Goal: Check status: Check status

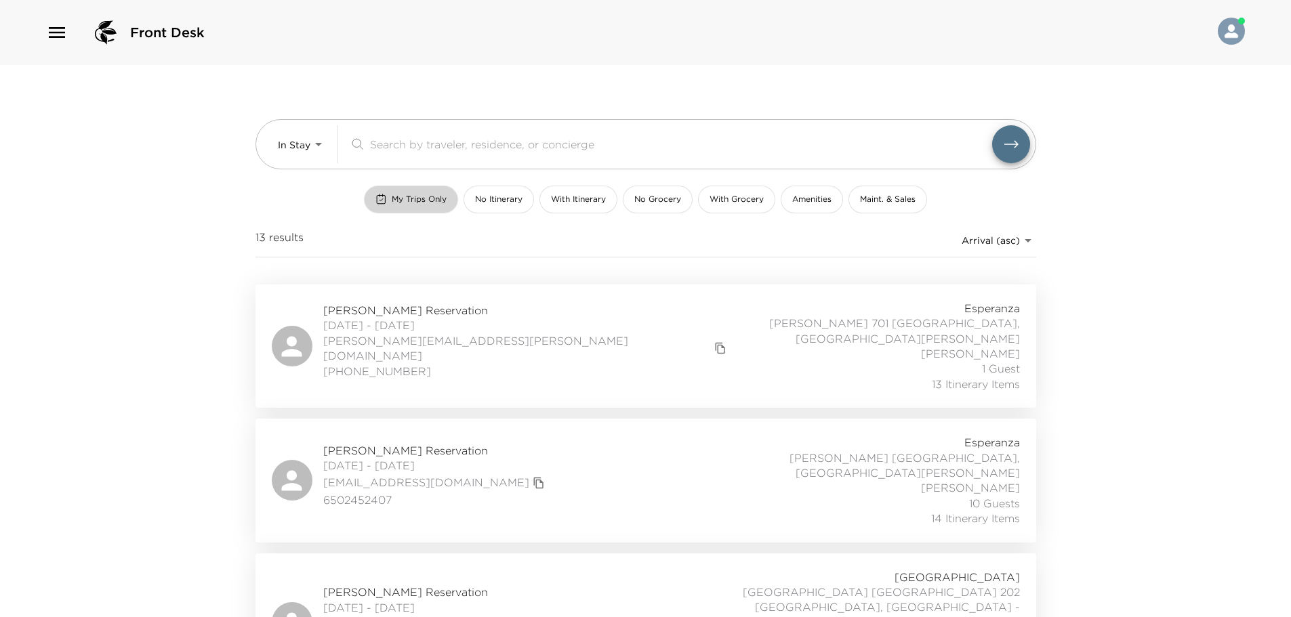
click at [405, 205] on button "My Trips Only" at bounding box center [411, 200] width 94 height 28
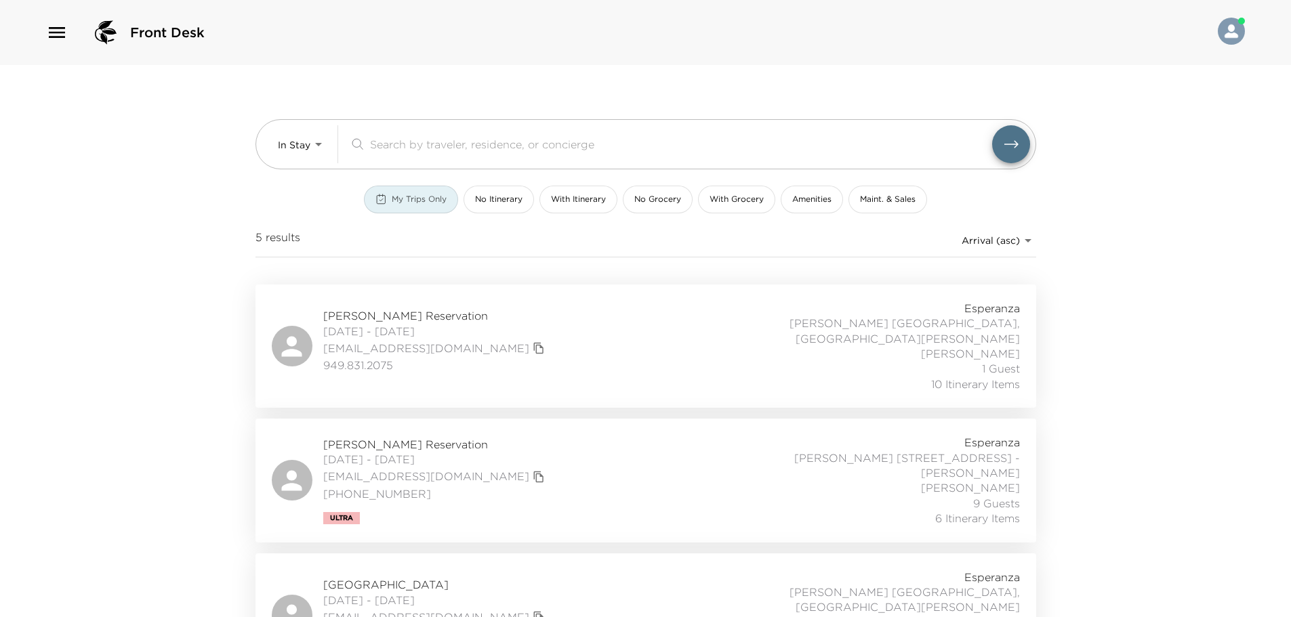
click at [413, 194] on span "My Trips Only" at bounding box center [419, 200] width 55 height 12
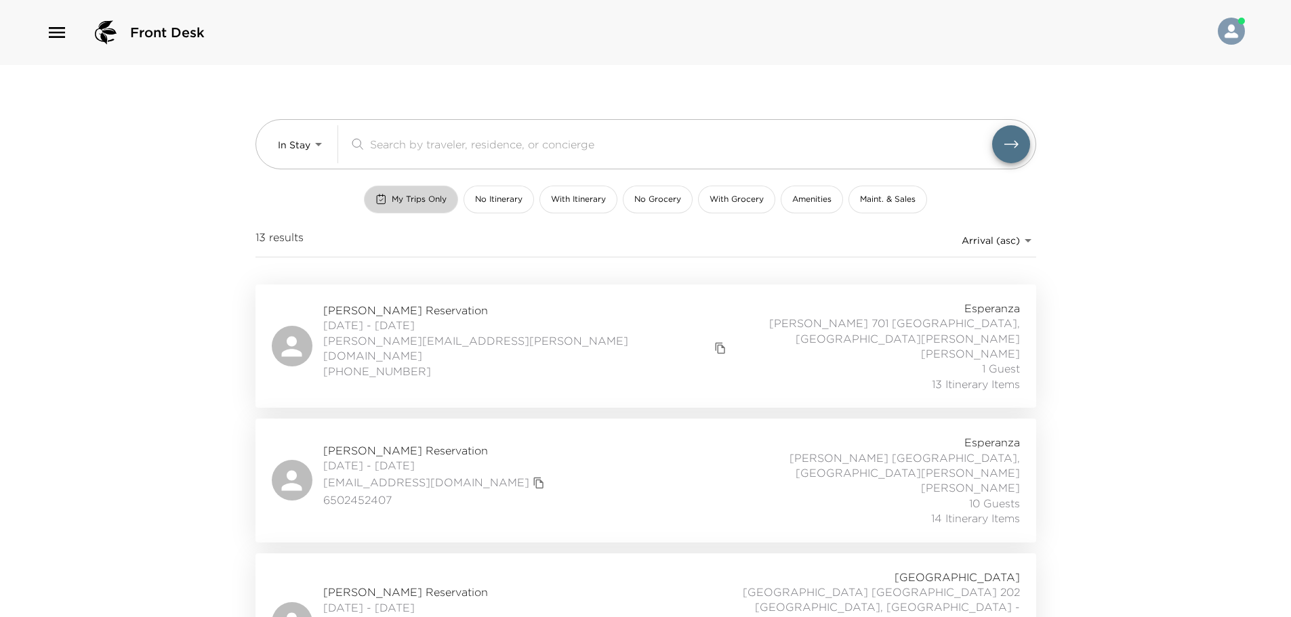
click at [415, 202] on span "My Trips Only" at bounding box center [419, 200] width 55 height 12
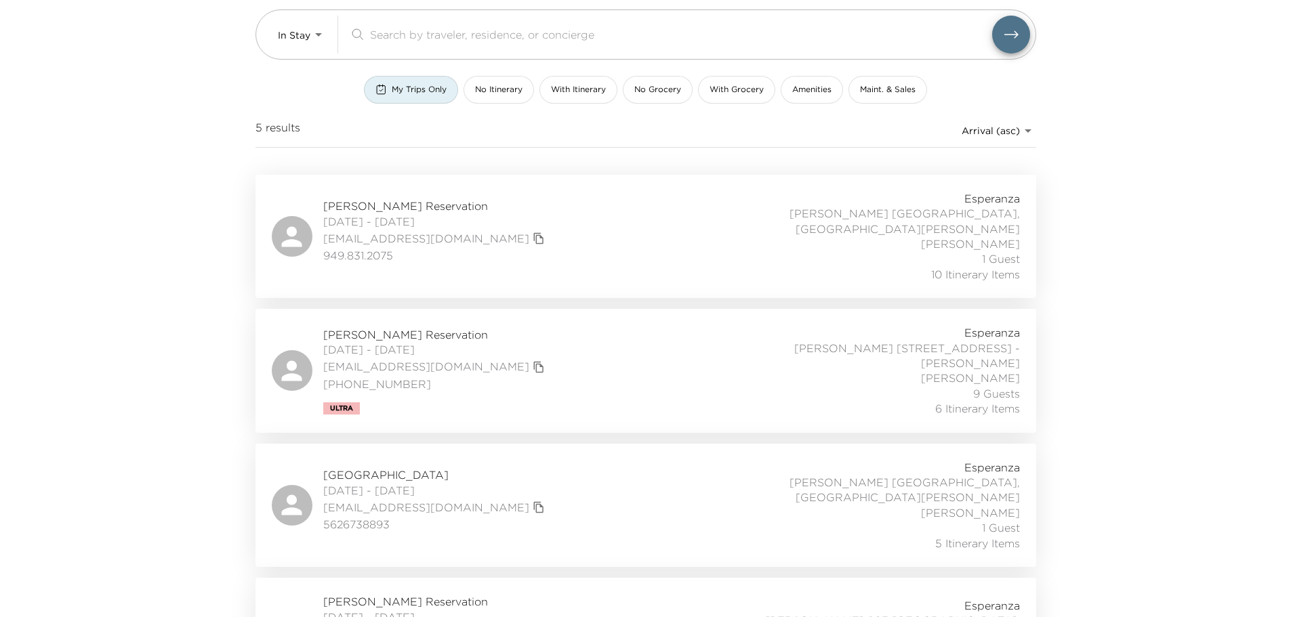
scroll to position [140, 0]
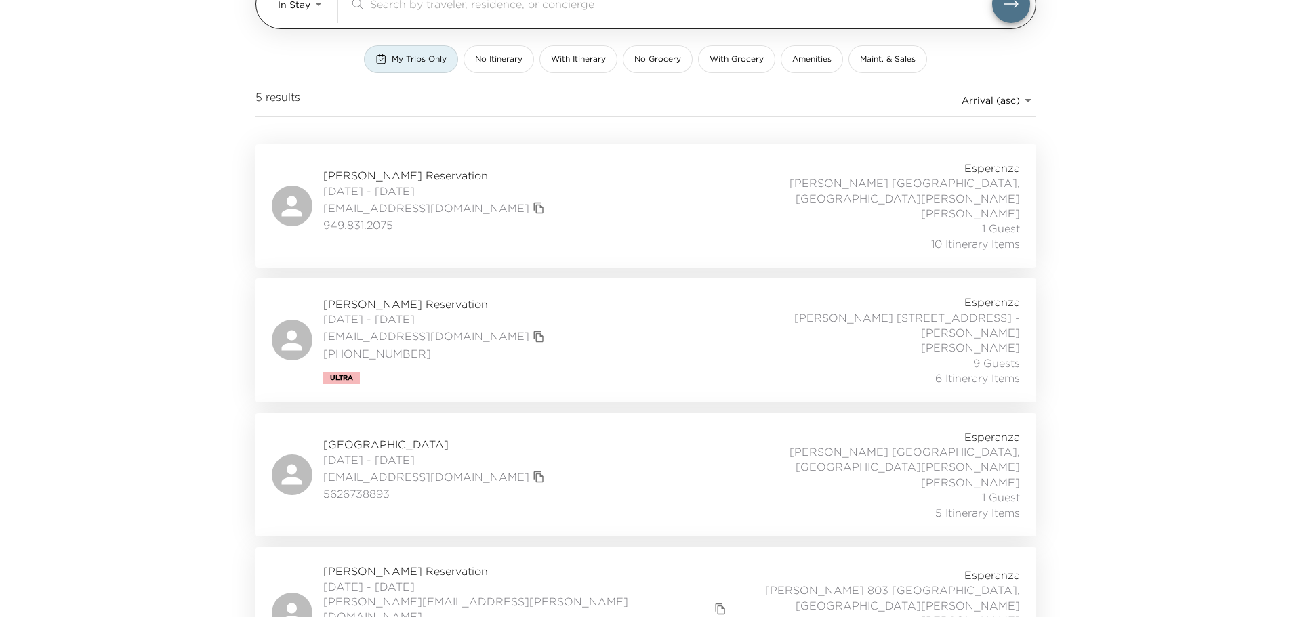
click at [533, 12] on div "​" at bounding box center [689, 4] width 681 height 38
click at [539, 9] on input "search" at bounding box center [681, 4] width 622 height 16
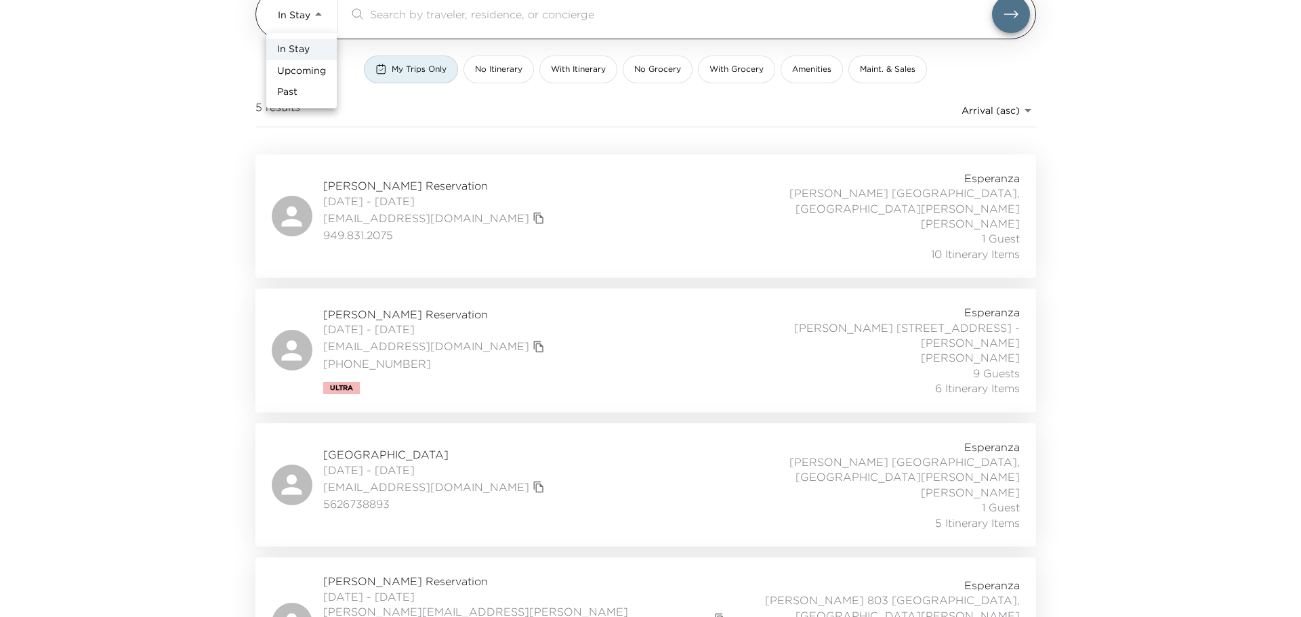
click at [302, 16] on body "Front Desk In Stay In-Stay ​ My Trips Only No Itinerary With Itinerary No Groce…" at bounding box center [650, 178] width 1301 height 617
click at [308, 66] on span "Upcoming" at bounding box center [301, 71] width 49 height 14
type input "Upcoming"
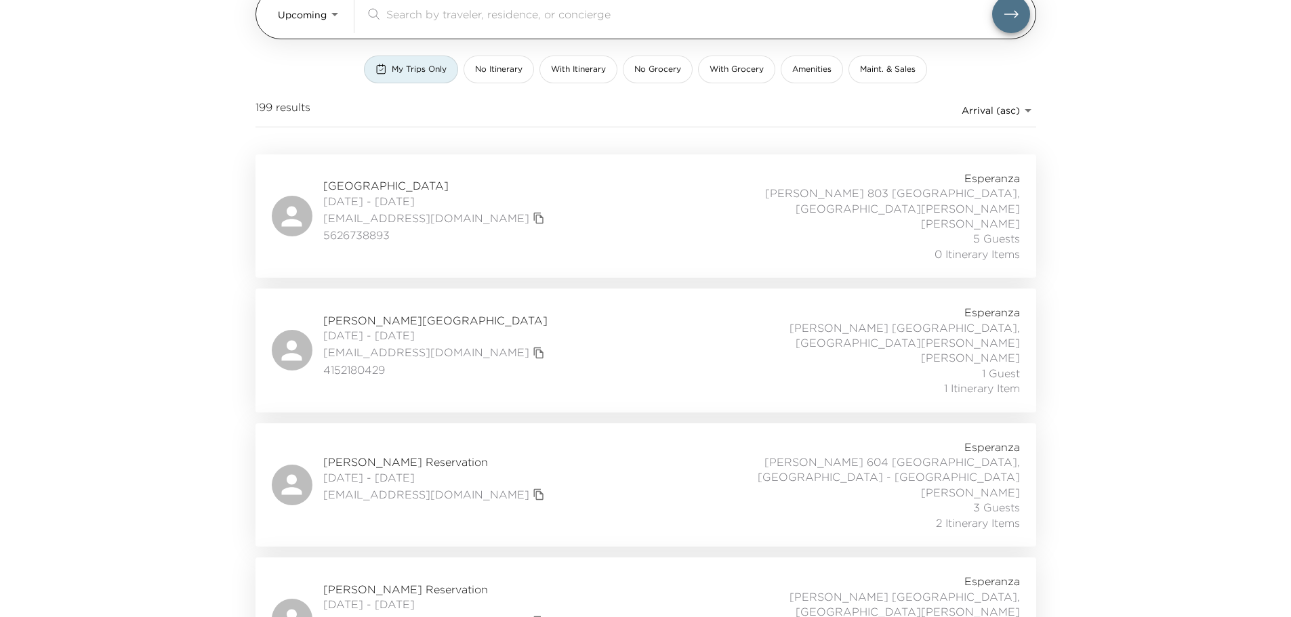
click at [405, 12] on input "search" at bounding box center [689, 14] width 606 height 16
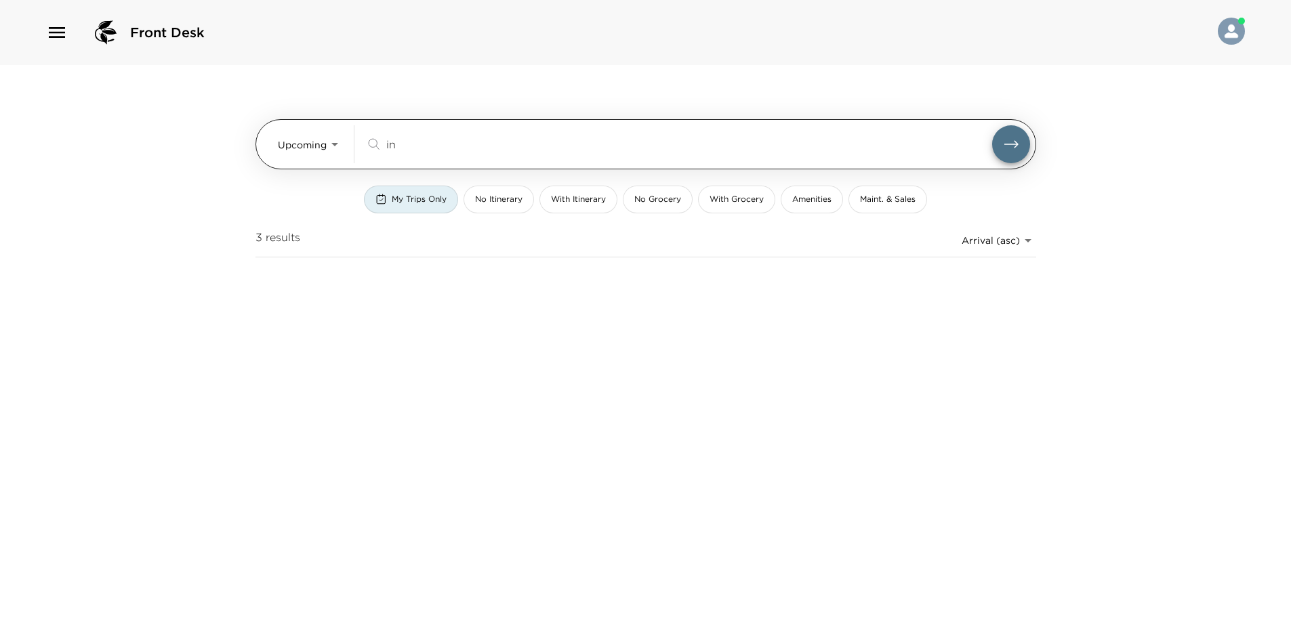
scroll to position [0, 0]
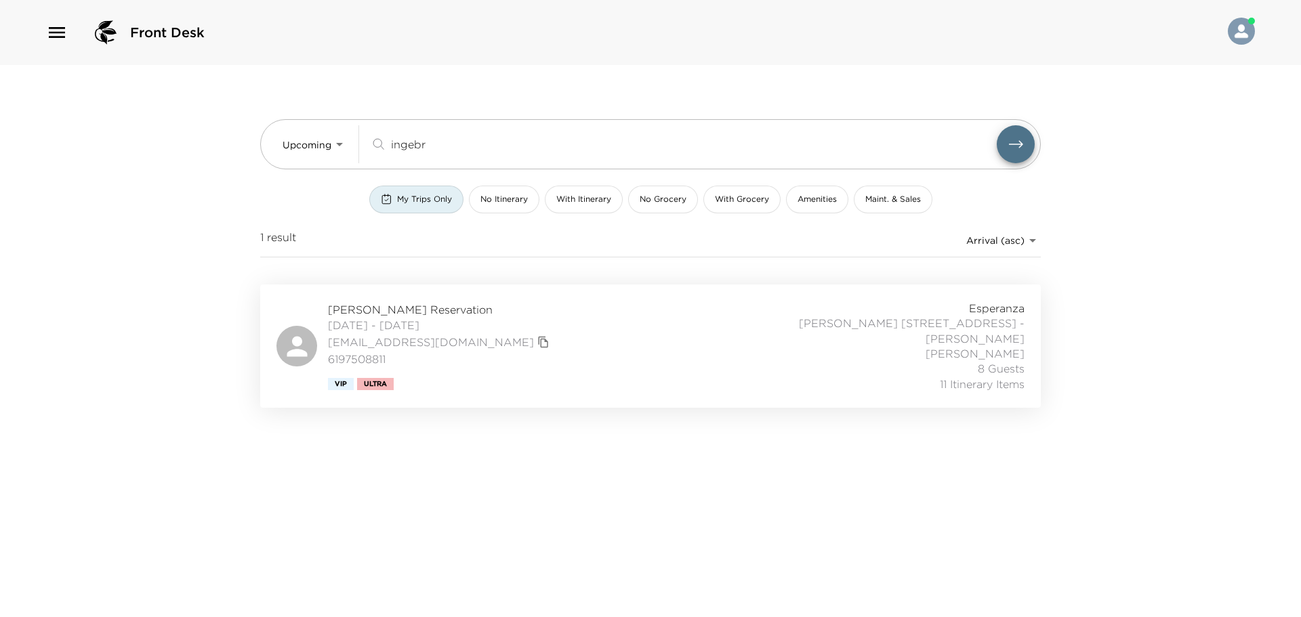
click at [558, 333] on div "James Ingebritsen Reservation 10/09/2025 - 10/15/2025 jingebritsen@parallelcp.c…" at bounding box center [651, 346] width 748 height 91
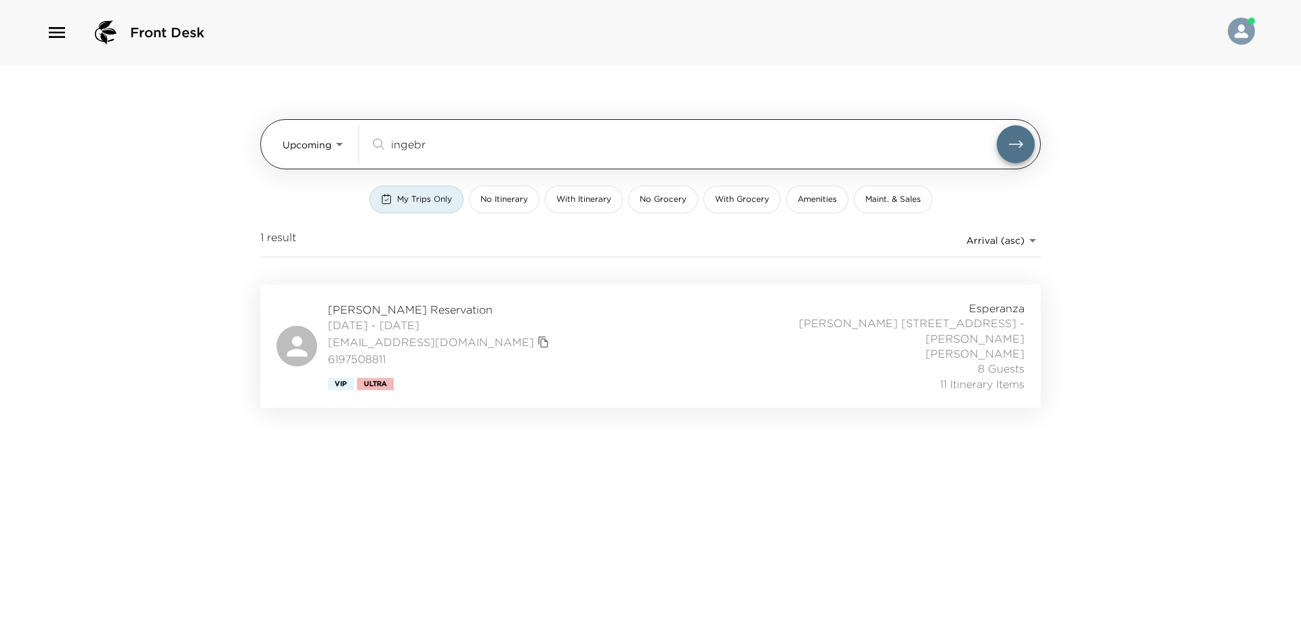
drag, startPoint x: 444, startPoint y: 139, endPoint x: 327, endPoint y: 147, distance: 117.5
click at [327, 147] on div "Upcoming Upcoming ingebr ​" at bounding box center [659, 144] width 752 height 38
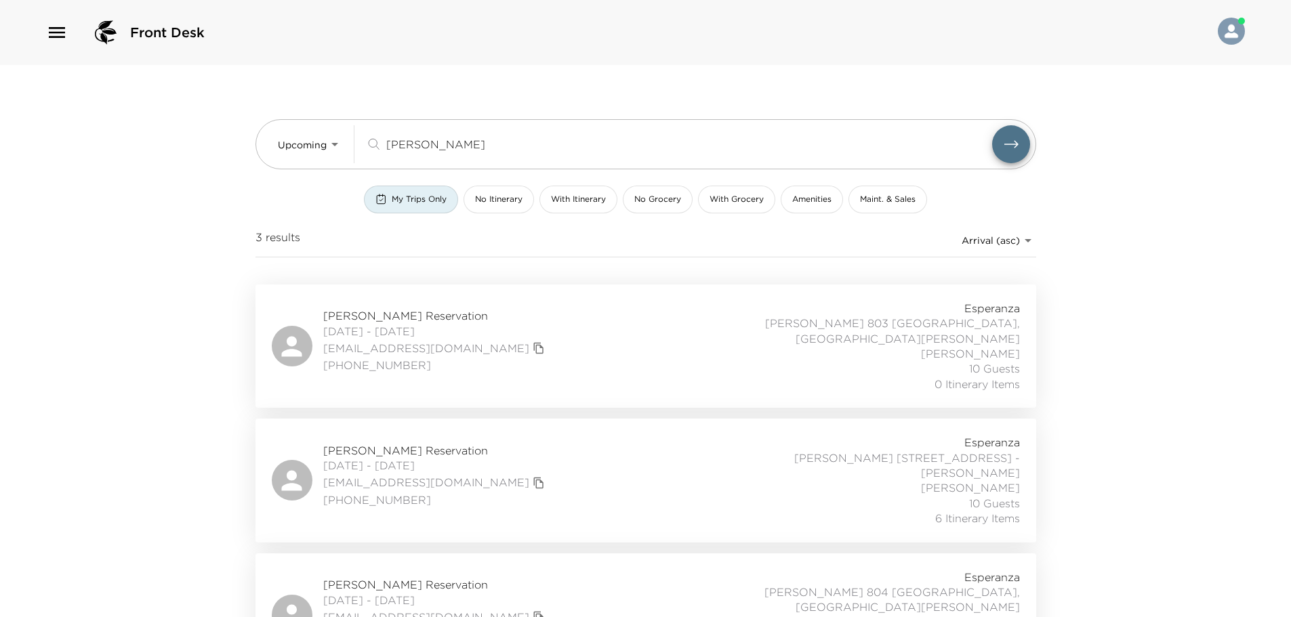
type input "chang"
click at [644, 478] on div "David Chang Reservation 10/19/2025 - 10/23/2025 dcccl@me.com (425) 679-6996 Esp…" at bounding box center [646, 480] width 748 height 91
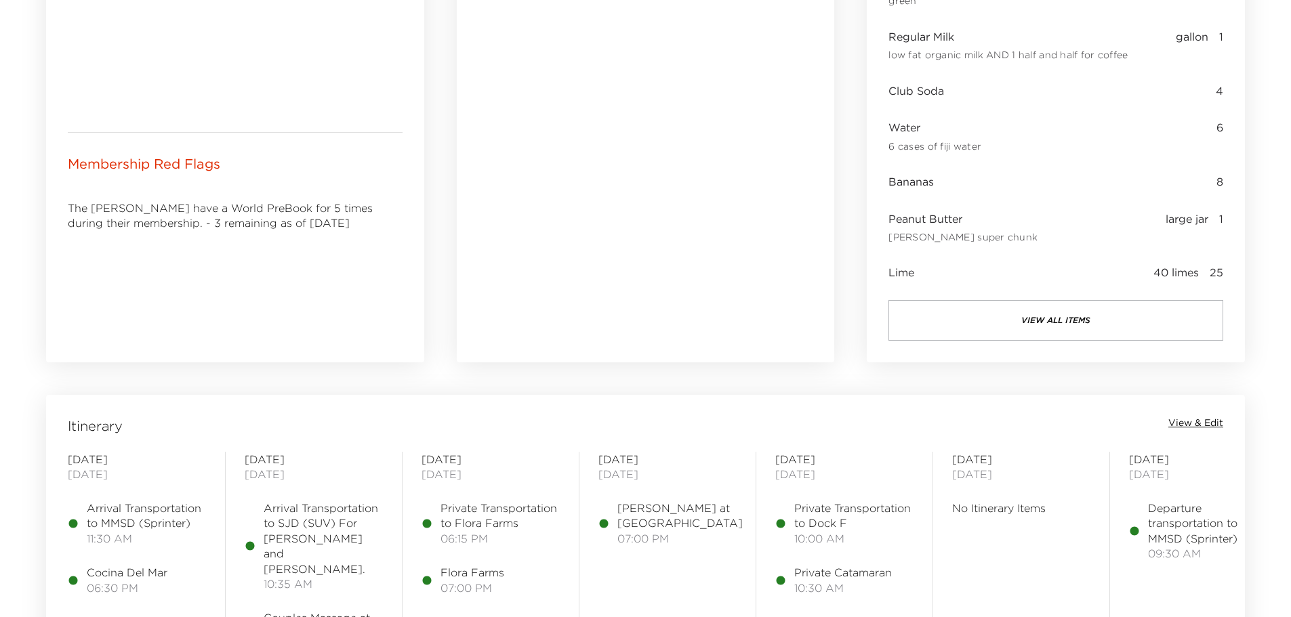
scroll to position [949, 0]
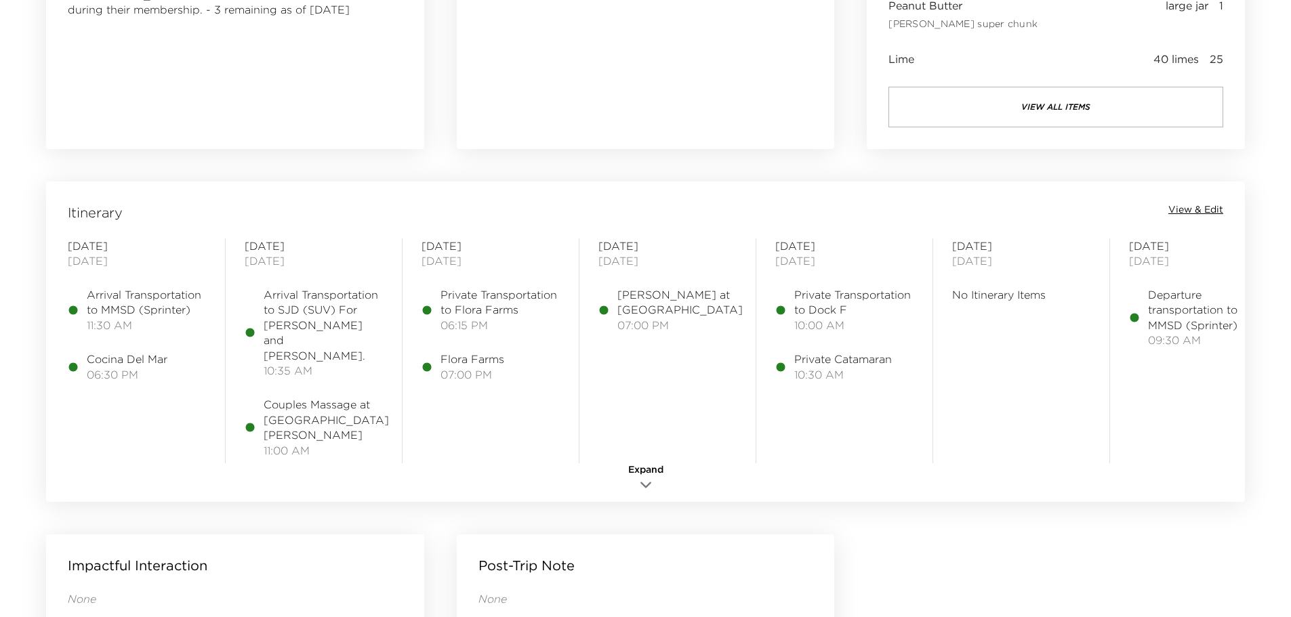
click at [1189, 215] on span "View & Edit" at bounding box center [1195, 210] width 55 height 14
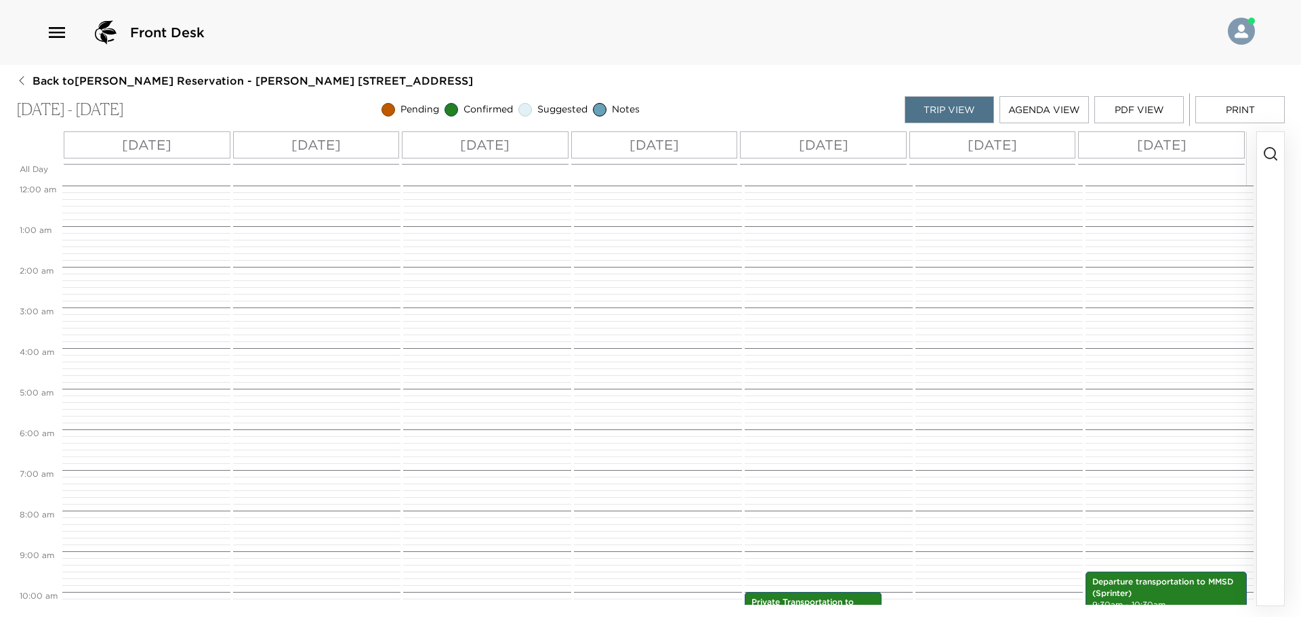
scroll to position [407, 0]
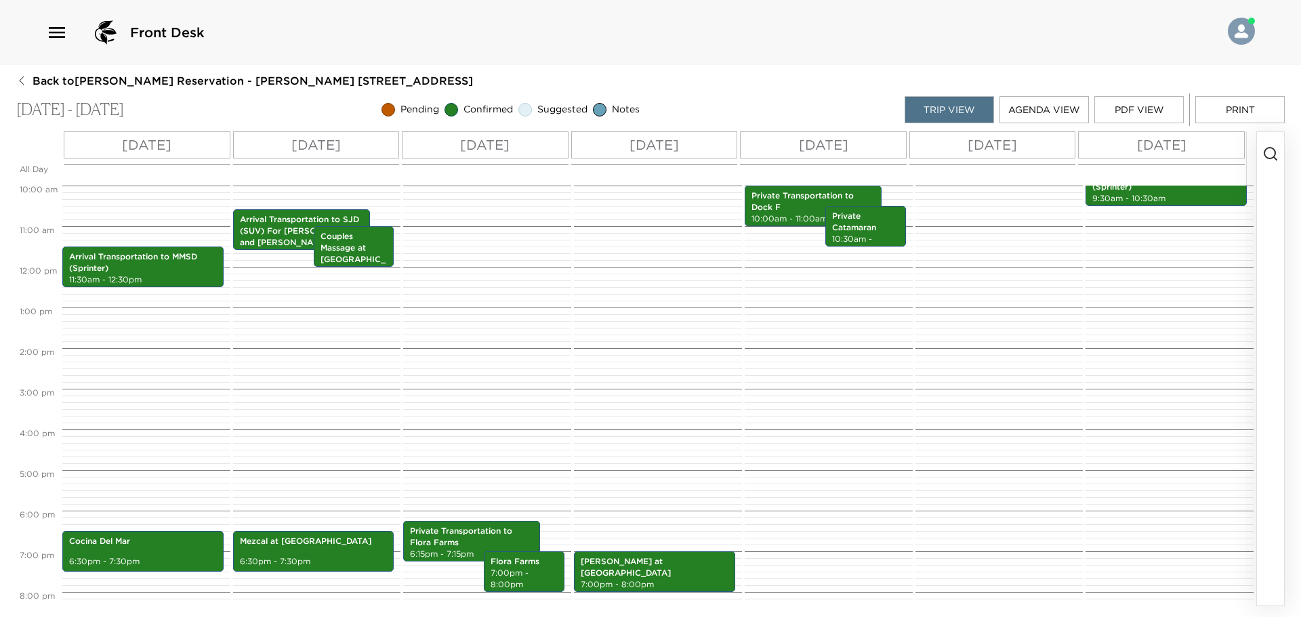
click at [1039, 115] on button "Agenda View" at bounding box center [1044, 109] width 89 height 27
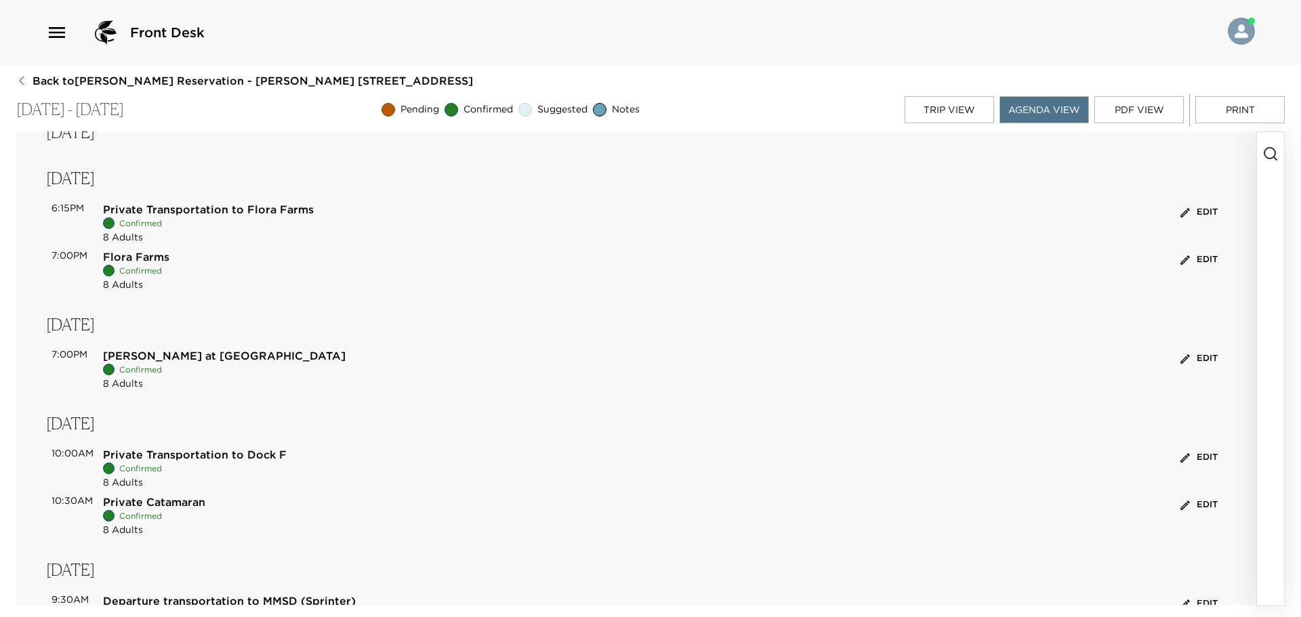
scroll to position [395, 0]
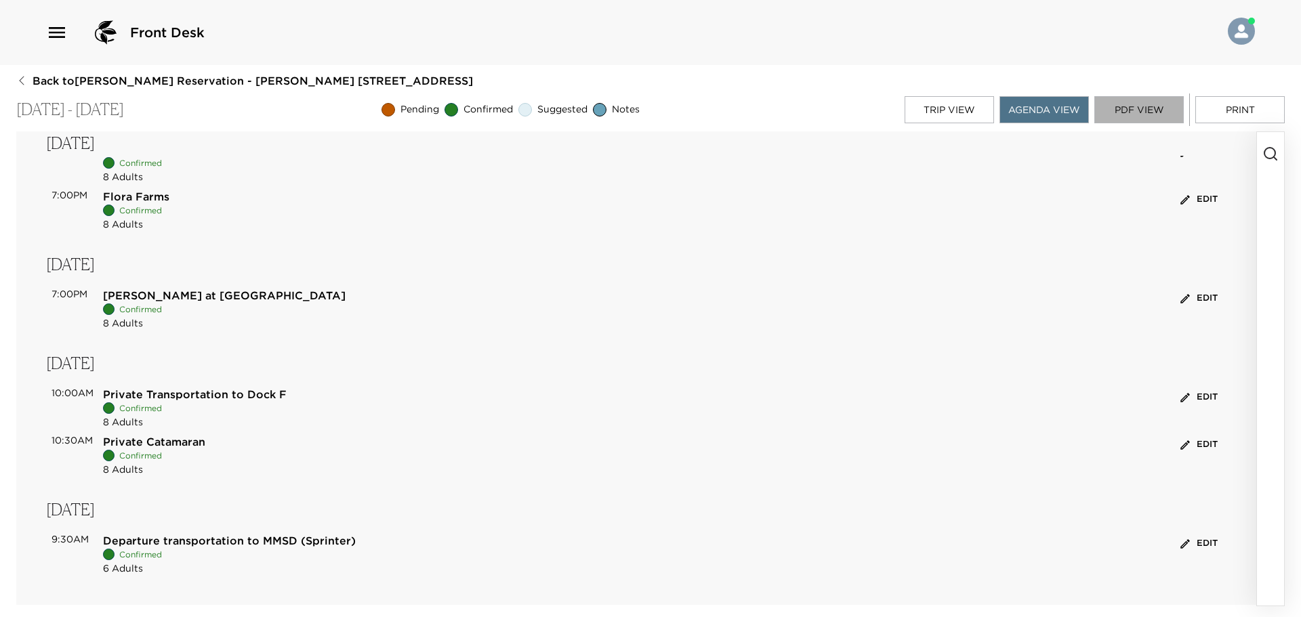
click at [1136, 117] on button "PDF View" at bounding box center [1139, 109] width 89 height 27
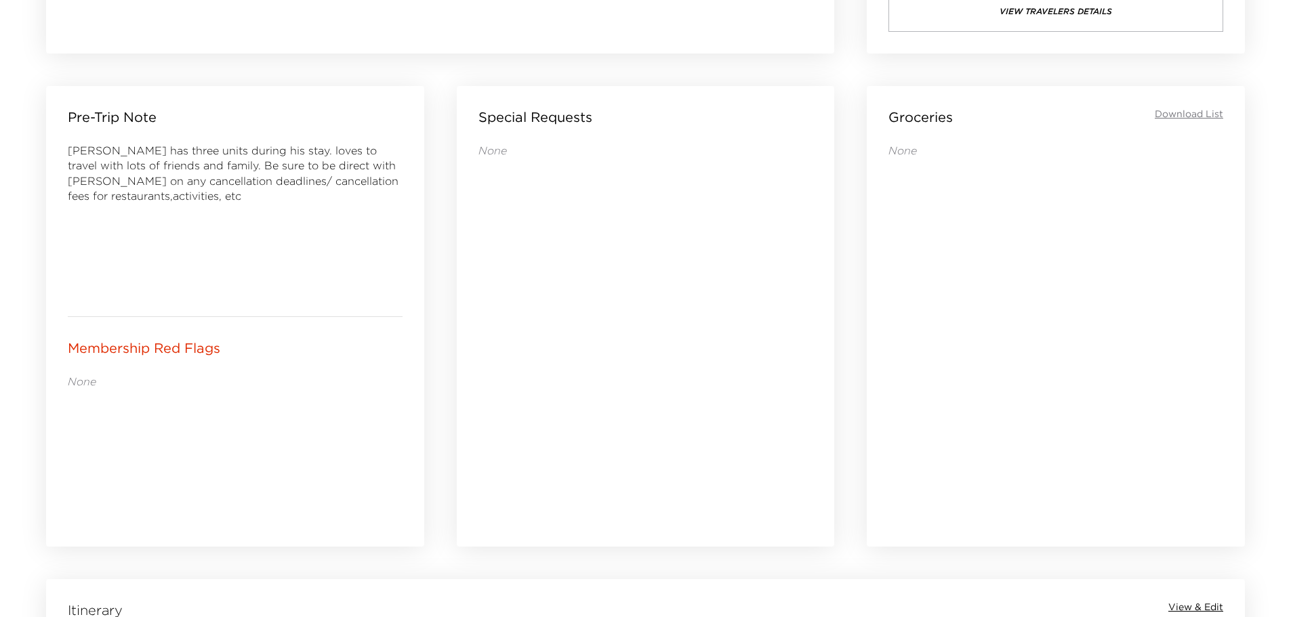
scroll to position [746, 0]
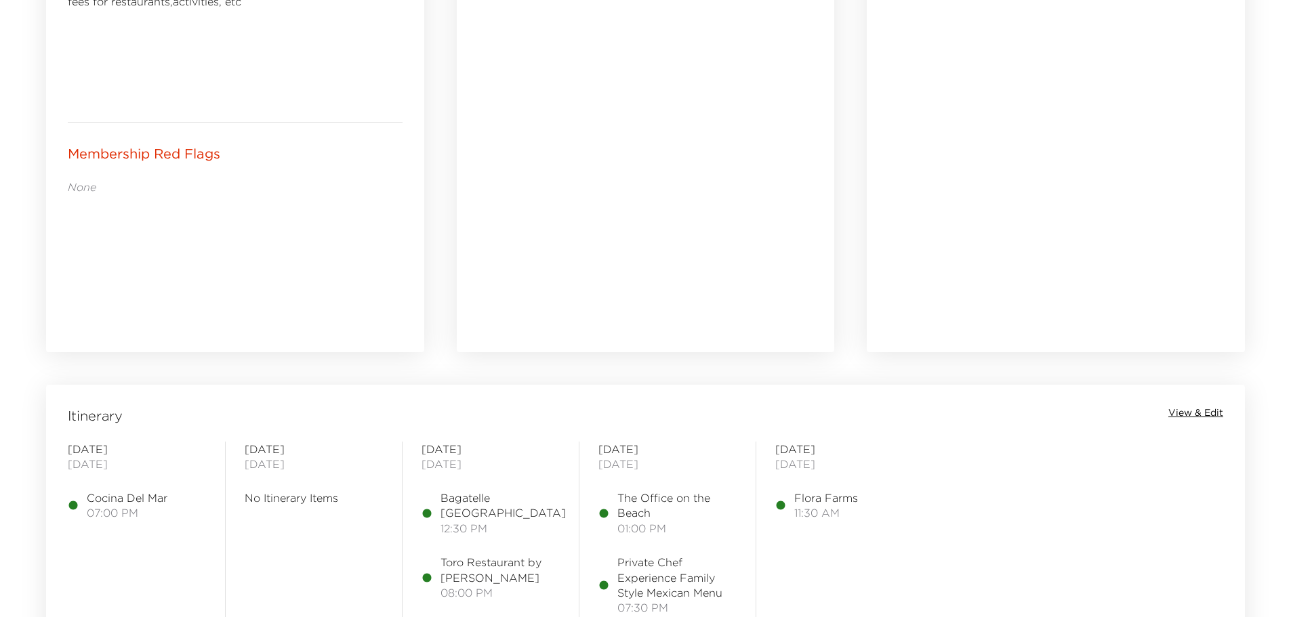
click at [1183, 411] on span "View & Edit" at bounding box center [1195, 414] width 55 height 14
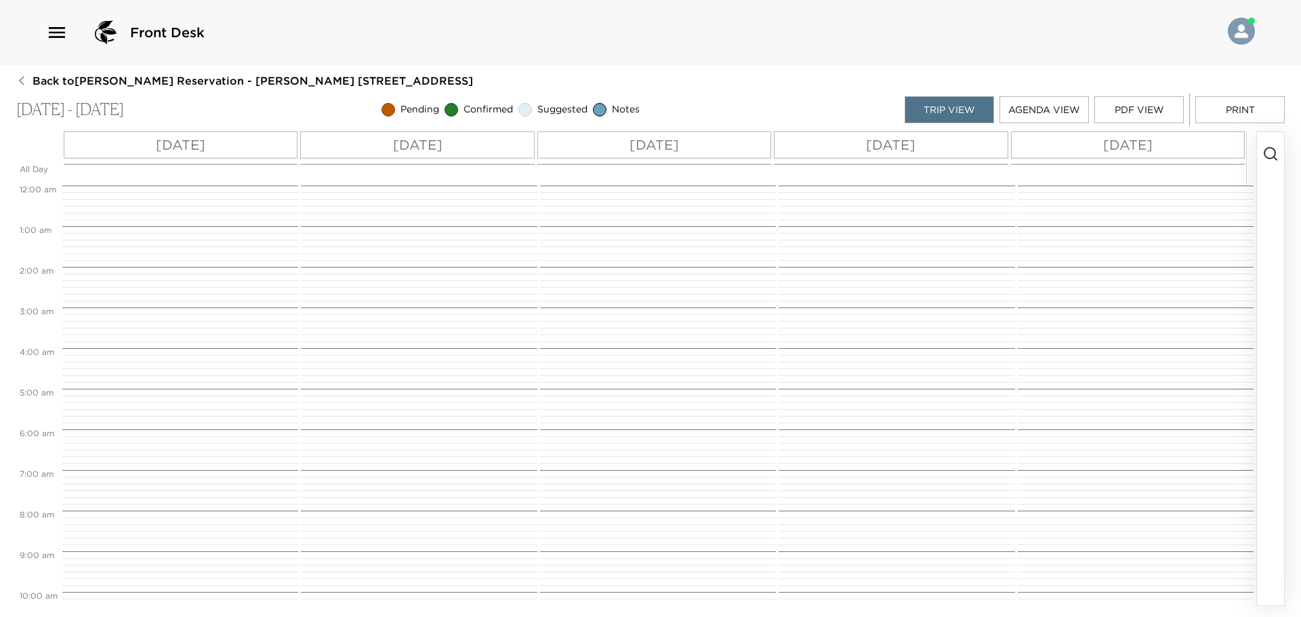
scroll to position [508, 0]
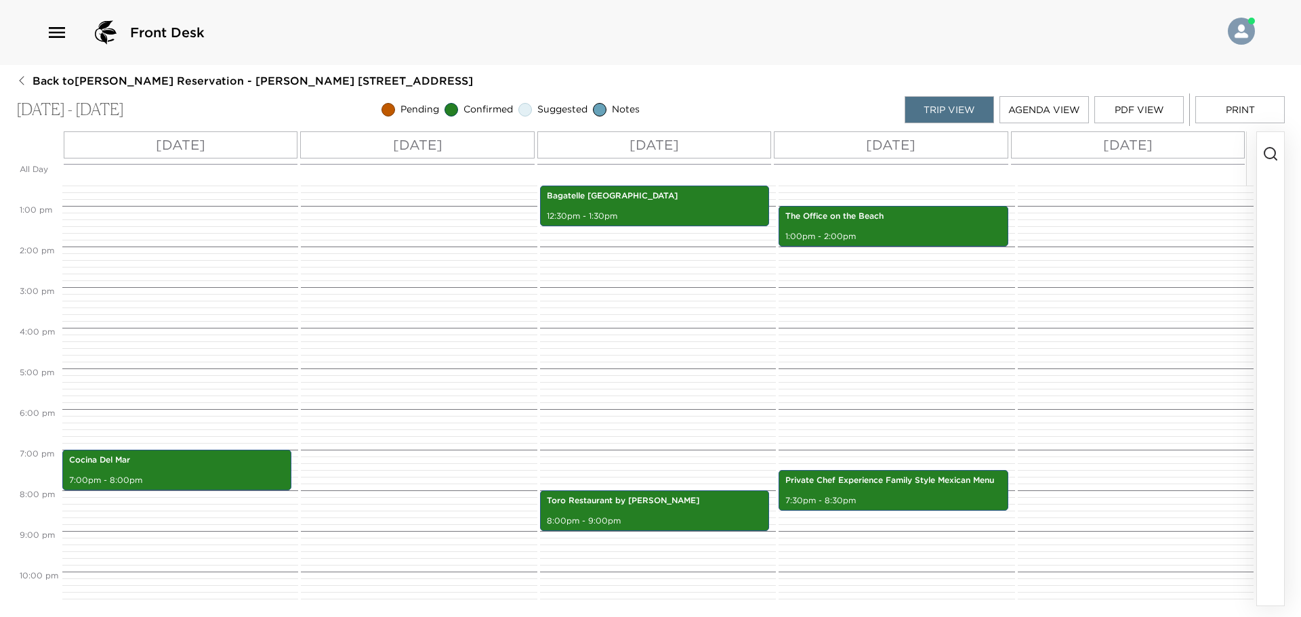
click at [911, 113] on button "Trip View" at bounding box center [949, 109] width 89 height 27
click at [1033, 106] on button "Agenda View" at bounding box center [1044, 109] width 89 height 27
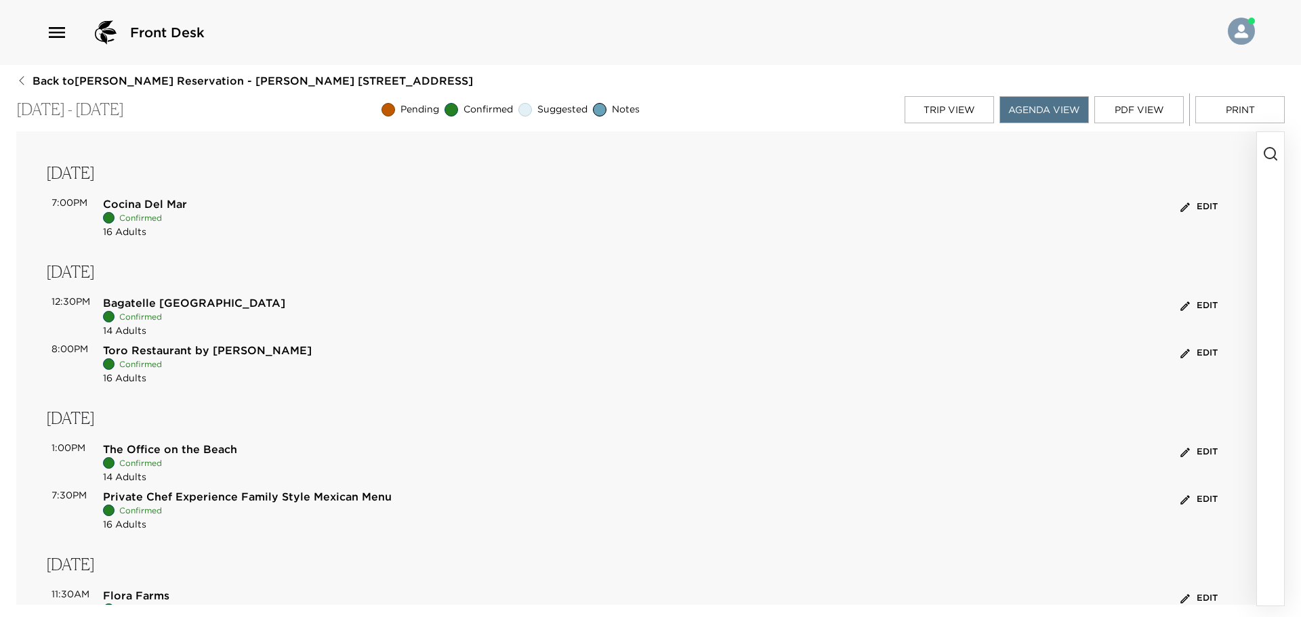
click at [1196, 207] on button "Edit" at bounding box center [1199, 207] width 44 height 21
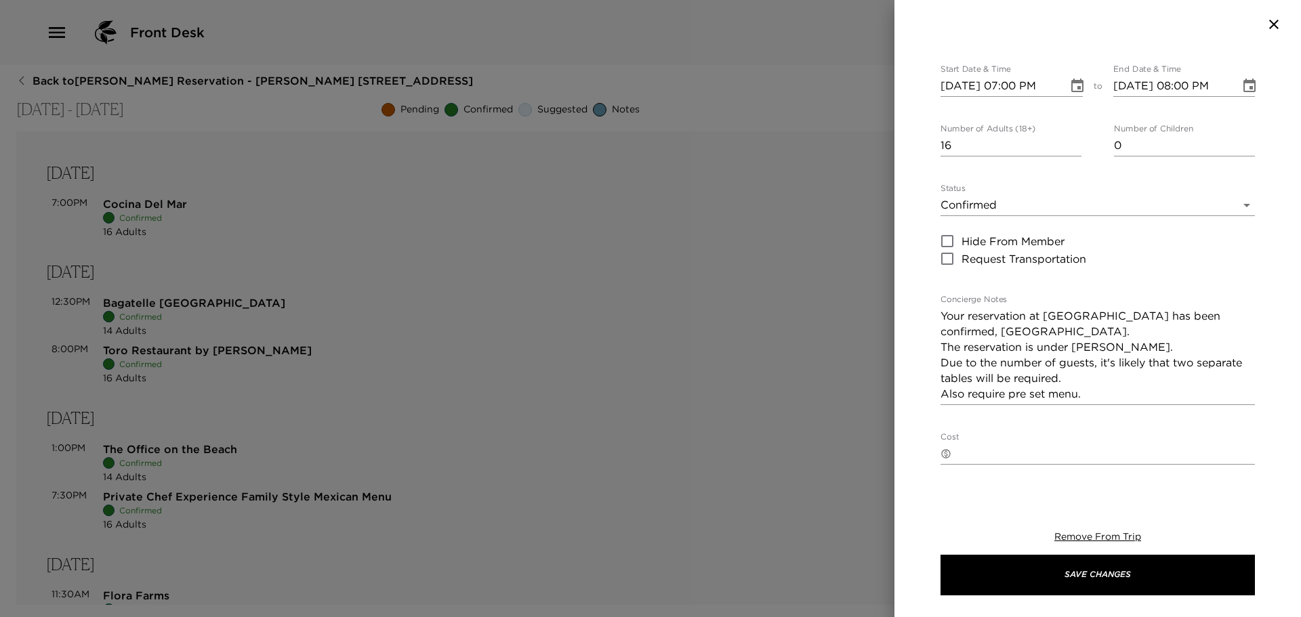
scroll to position [68, 0]
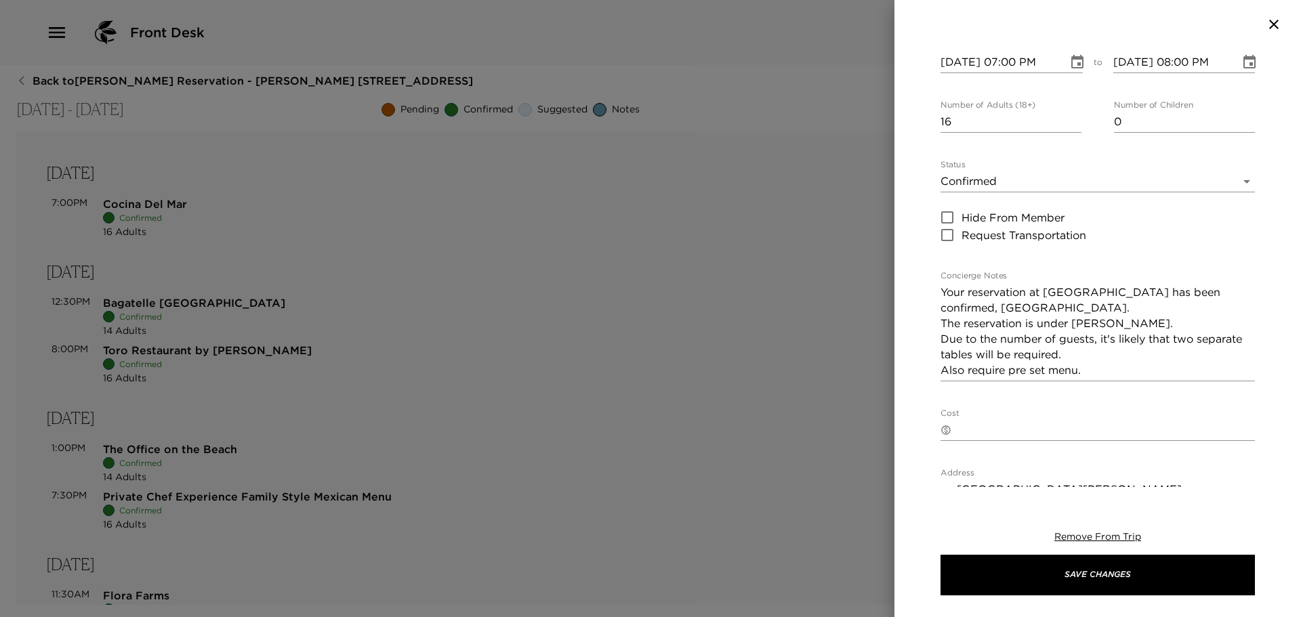
click at [1277, 30] on icon "button" at bounding box center [1274, 24] width 16 height 16
